Goal: Check status: Check status

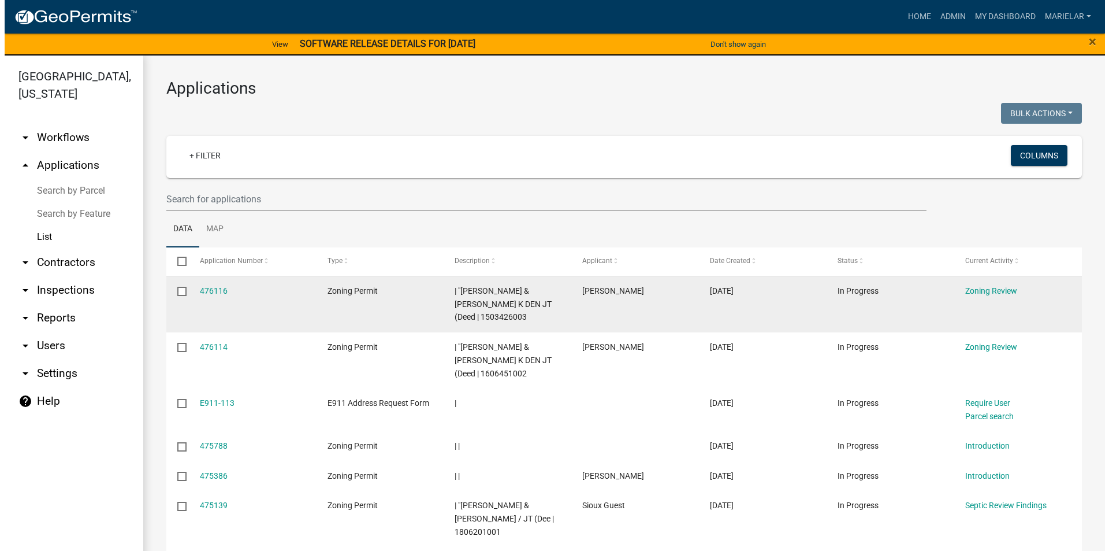
scroll to position [173, 0]
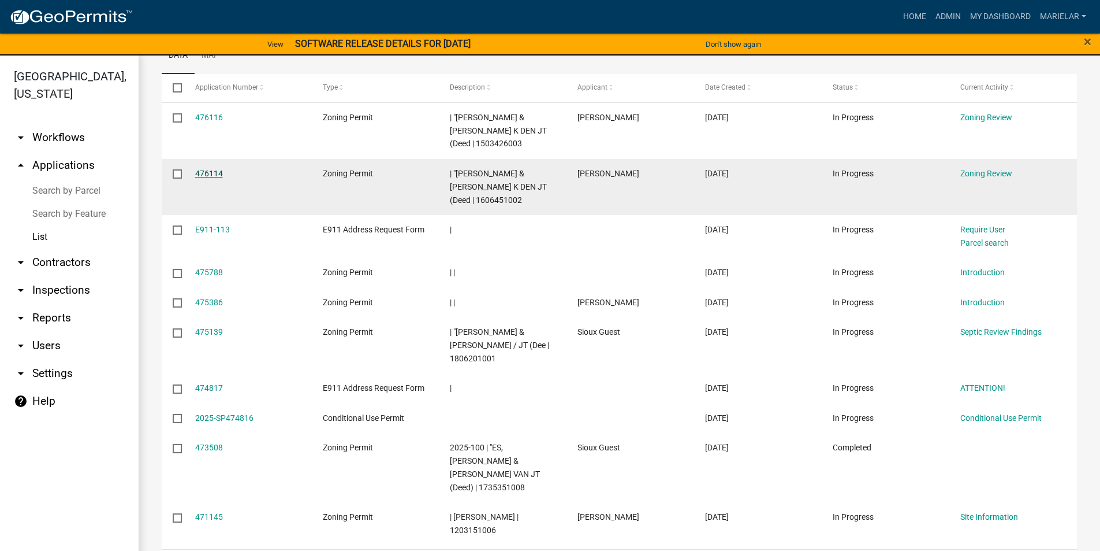
click at [201, 172] on link "476114" at bounding box center [209, 173] width 28 height 9
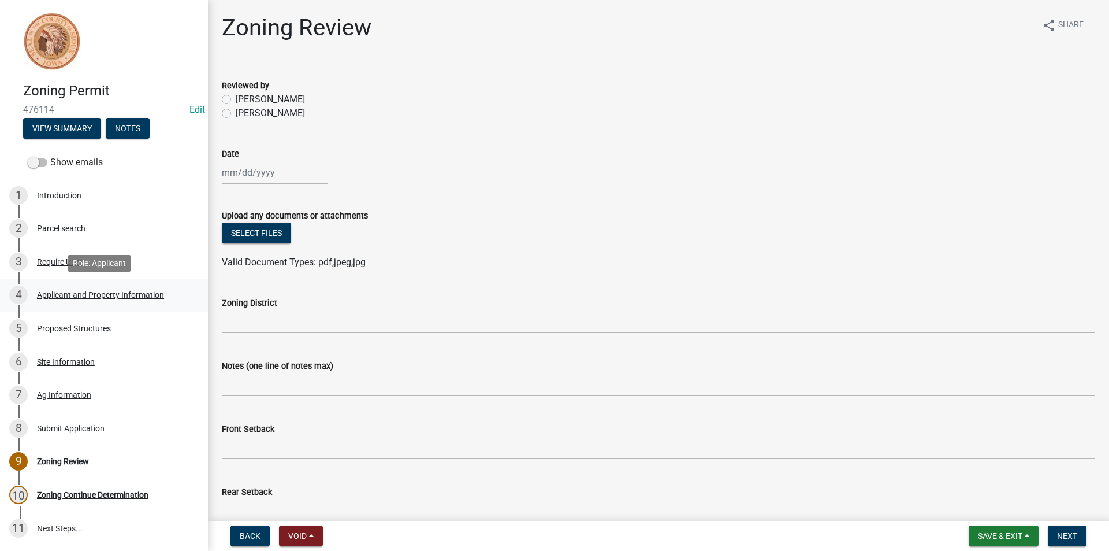
click at [146, 289] on div "4 Applicant and Property Information" at bounding box center [99, 294] width 180 height 18
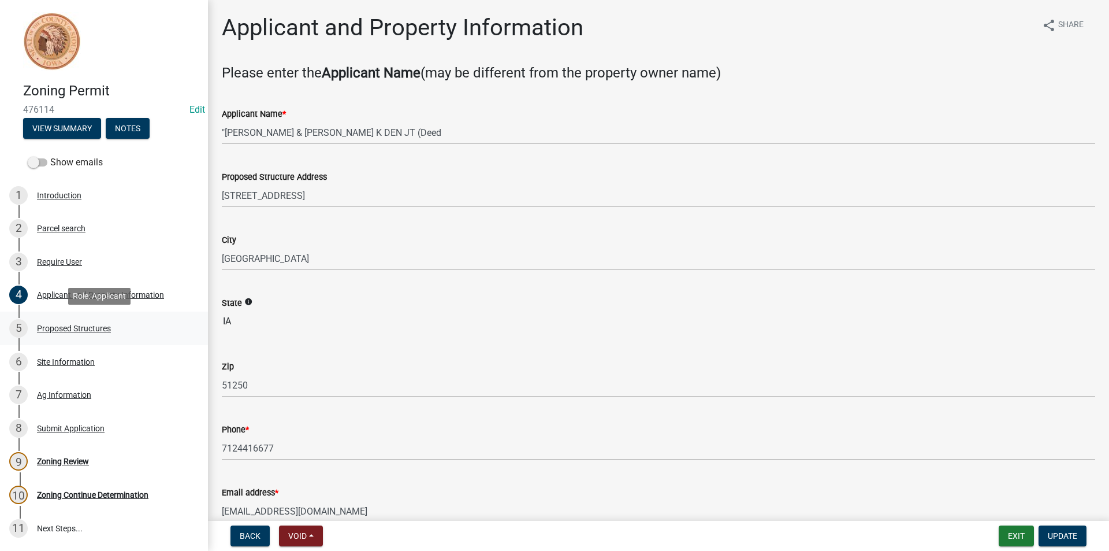
click at [72, 325] on div "Proposed Structures" at bounding box center [74, 328] width 74 height 8
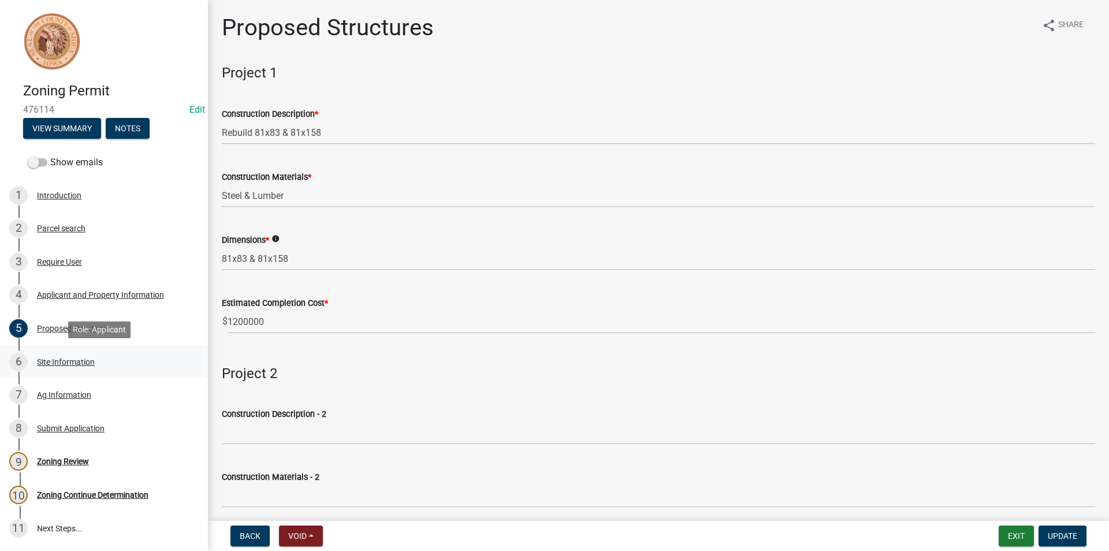
click at [69, 359] on div "Site Information" at bounding box center [66, 362] width 58 height 8
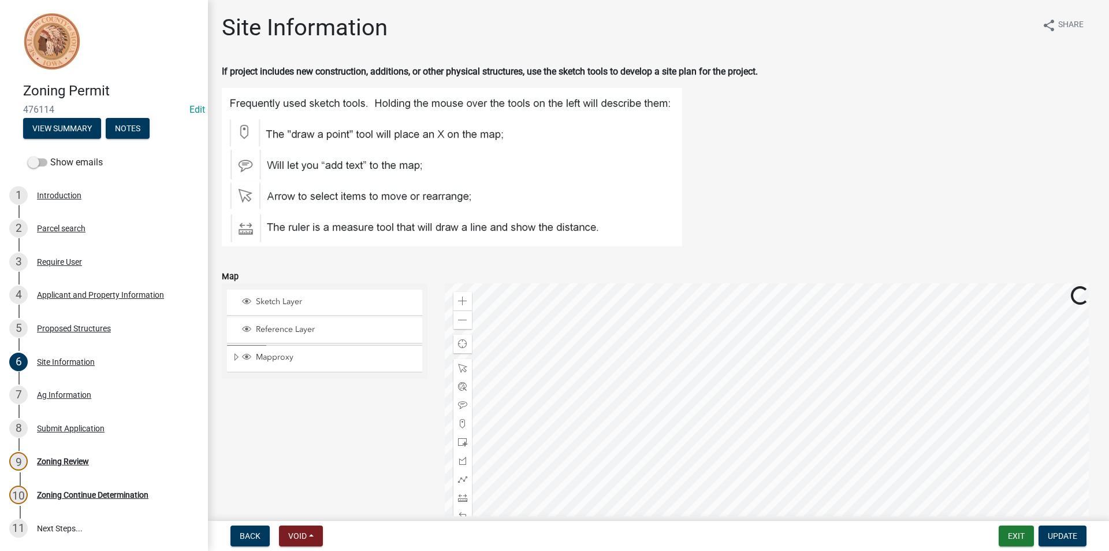
scroll to position [116, 0]
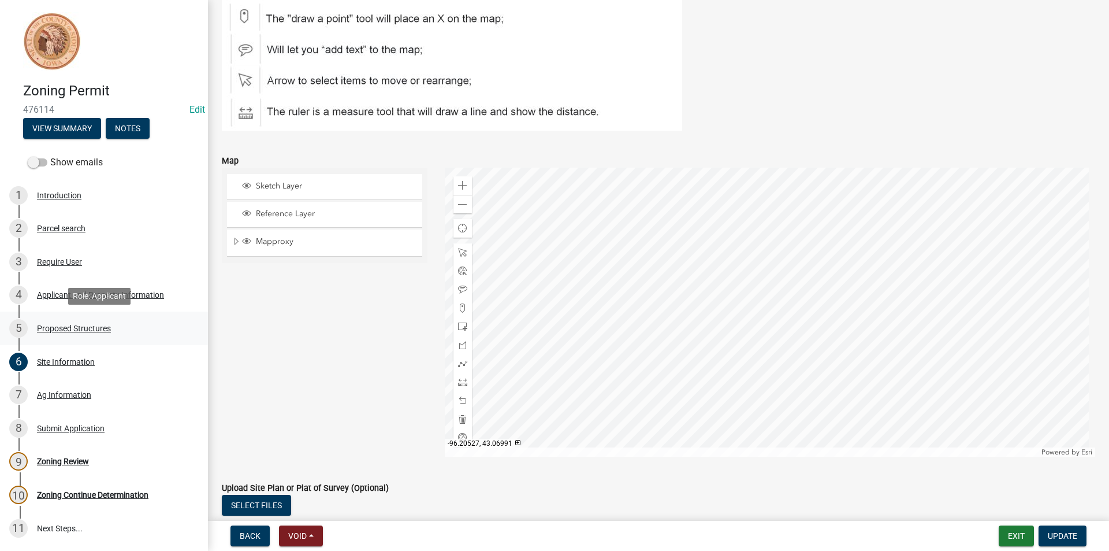
click at [74, 329] on div "Proposed Structures" at bounding box center [74, 328] width 74 height 8
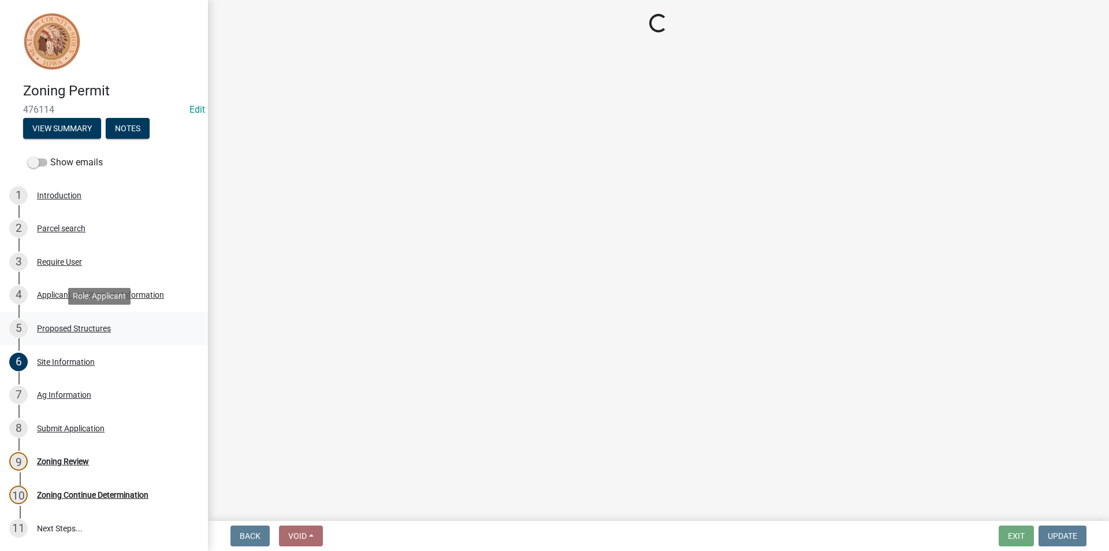
scroll to position [0, 0]
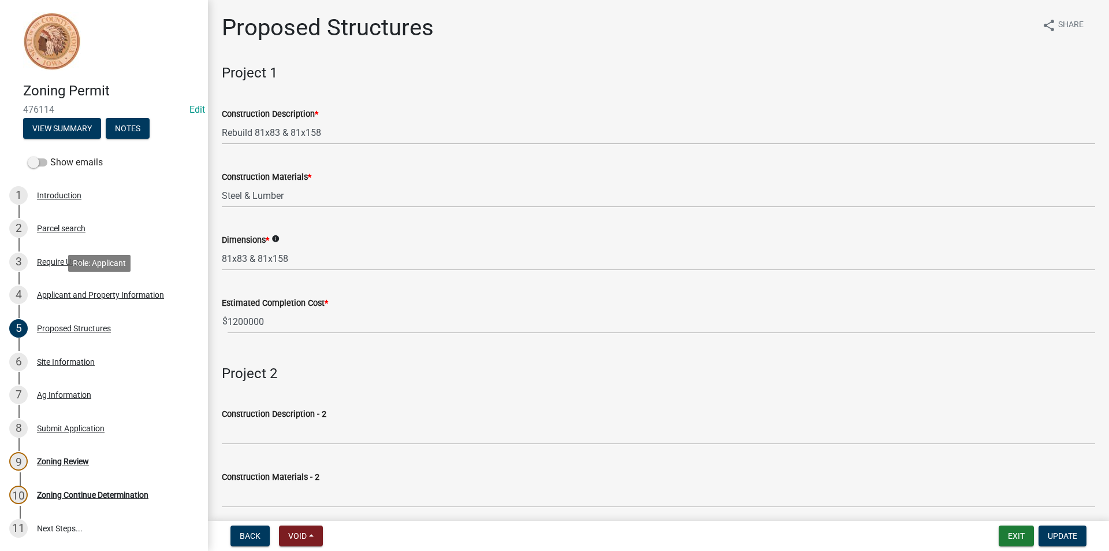
click at [86, 303] on div "4 Applicant and Property Information" at bounding box center [99, 294] width 180 height 18
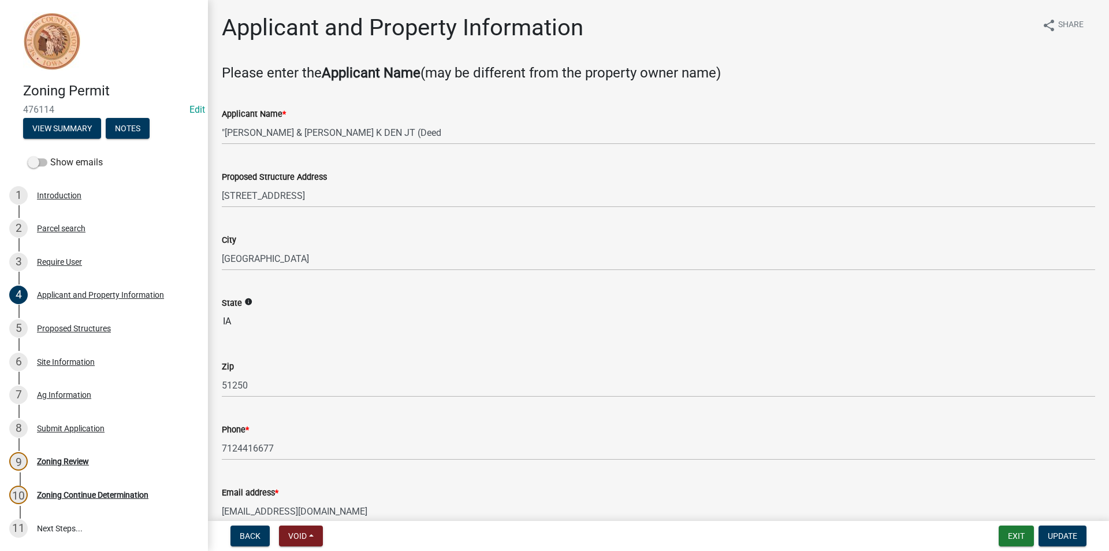
scroll to position [173, 0]
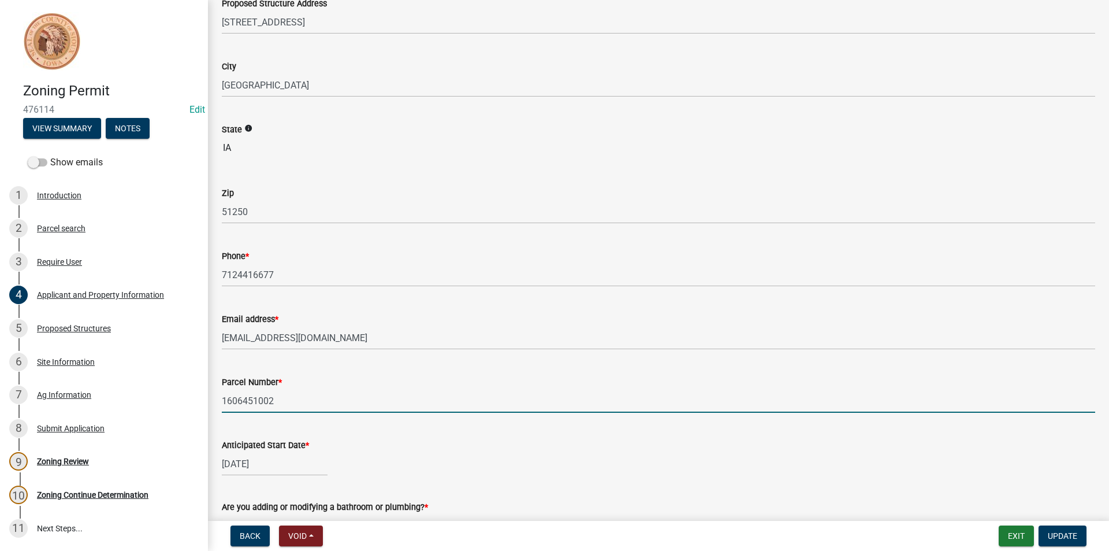
click at [265, 401] on input "1606451002" at bounding box center [658, 401] width 873 height 24
